Goal: Find specific page/section

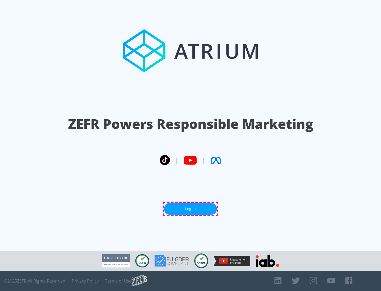
click at [191, 209] on link "Log In" at bounding box center [190, 209] width 53 height 12
